Goal: Download file/media

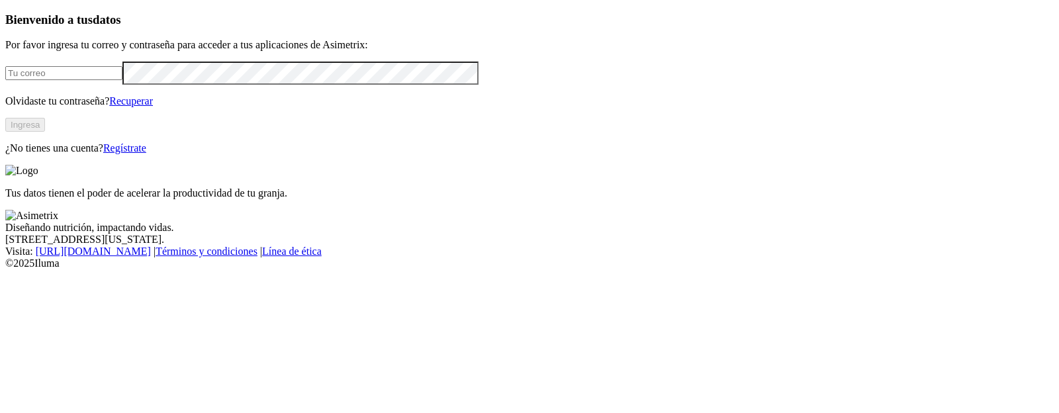
drag, startPoint x: 0, startPoint y: 0, endPoint x: 215, endPoint y: 103, distance: 237.8
click at [122, 80] on input "email" at bounding box center [63, 73] width 117 height 14
type input "[PERSON_NAME][EMAIL_ADDRESS][PERSON_NAME][DOMAIN_NAME]"
click at [45, 132] on button "Ingresa" at bounding box center [25, 125] width 40 height 14
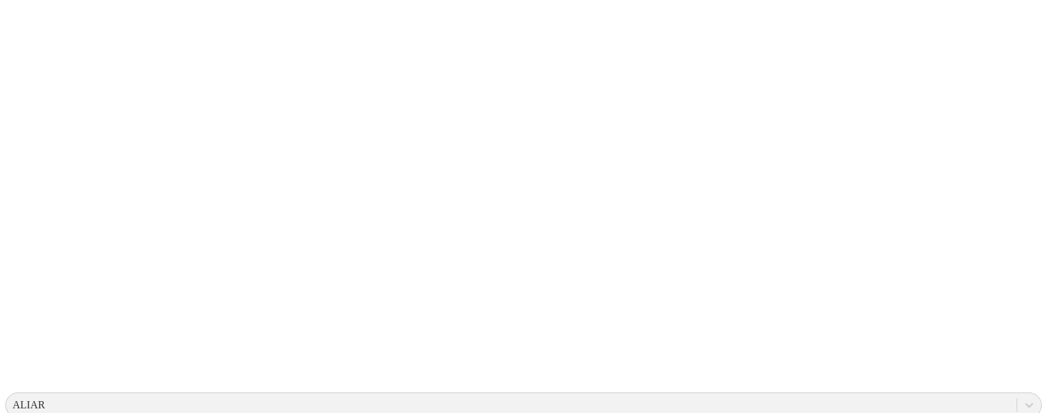
scroll to position [219, 0]
